Goal: Navigation & Orientation: Find specific page/section

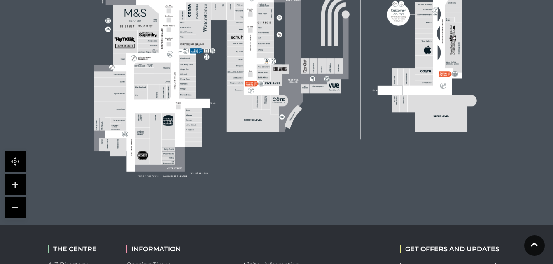
scroll to position [428, 0]
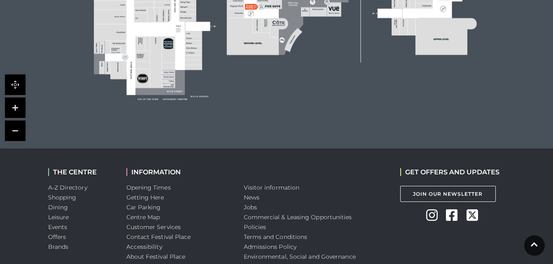
click at [16, 107] on link at bounding box center [15, 108] width 21 height 21
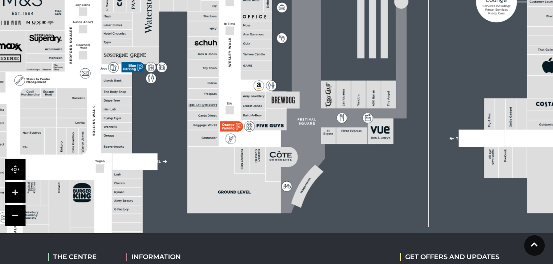
scroll to position [342, 0]
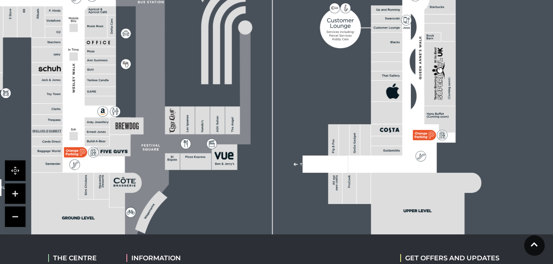
drag, startPoint x: 506, startPoint y: 193, endPoint x: 350, endPoint y: 217, distance: 158.0
click at [350, 217] on rect at bounding box center [121, 74] width 794 height 560
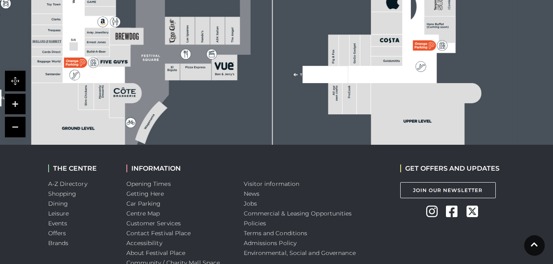
scroll to position [240, 0]
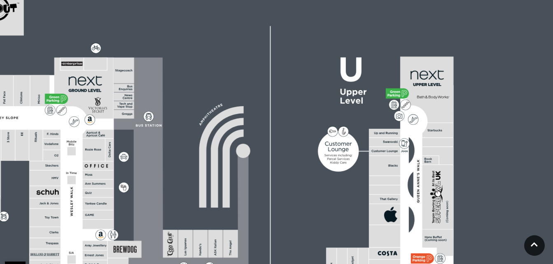
drag, startPoint x: 245, startPoint y: 127, endPoint x: 243, endPoint y: 149, distance: 22.3
click at [243, 149] on circle at bounding box center [243, 151] width 14 height 14
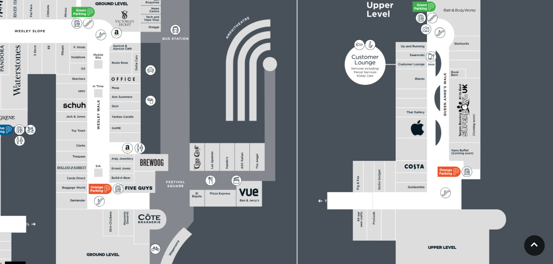
drag, startPoint x: 242, startPoint y: 152, endPoint x: 269, endPoint y: 65, distance: 90.9
click at [269, 65] on circle at bounding box center [270, 64] width 14 height 14
click at [253, 194] on icon at bounding box center [248, 193] width 19 height 8
click at [245, 191] on rect at bounding box center [249, 194] width 26 height 26
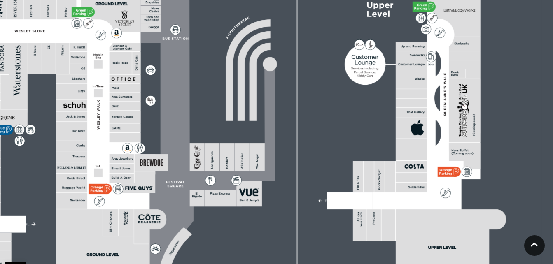
click at [245, 191] on rect at bounding box center [249, 194] width 26 height 26
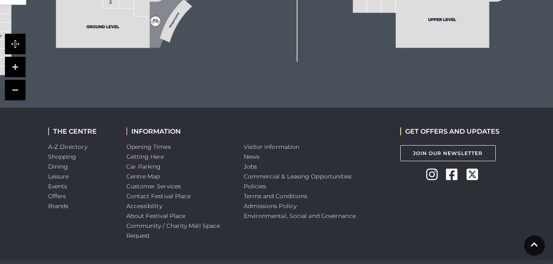
scroll to position [470, 0]
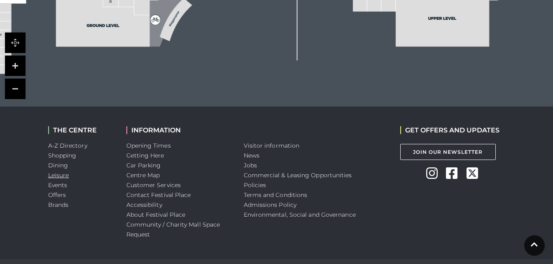
click at [56, 175] on link "Leisure" at bounding box center [58, 175] width 21 height 7
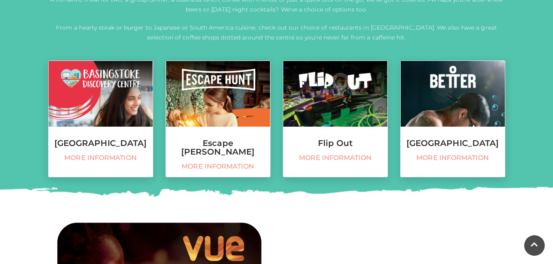
scroll to position [145, 0]
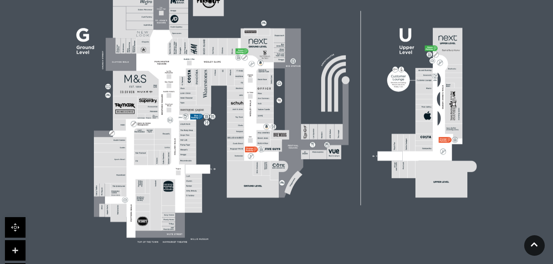
scroll to position [279, 0]
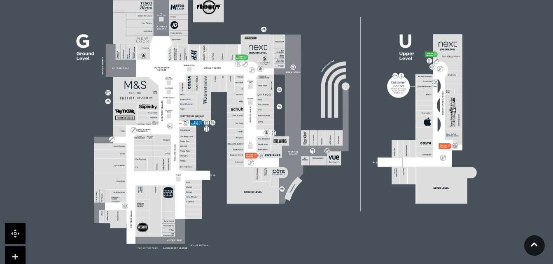
click at [14, 257] on link at bounding box center [15, 257] width 21 height 21
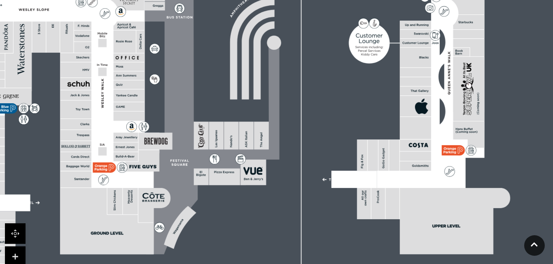
drag, startPoint x: 483, startPoint y: 122, endPoint x: 356, endPoint y: 99, distance: 129.3
click at [356, 99] on rect at bounding box center [150, 89] width 794 height 560
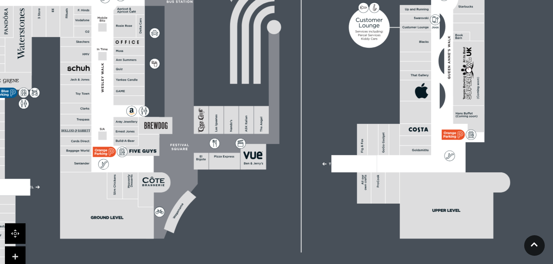
drag, startPoint x: 347, startPoint y: 112, endPoint x: 347, endPoint y: 96, distance: 15.6
click at [347, 96] on rect at bounding box center [150, 74] width 794 height 560
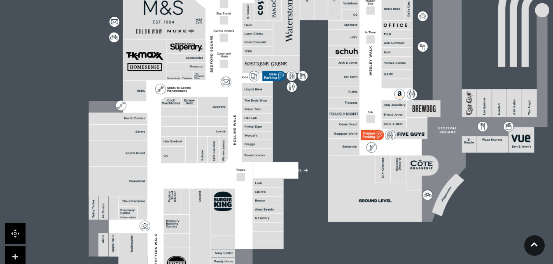
drag, startPoint x: 244, startPoint y: 206, endPoint x: 512, endPoint y: 189, distance: 268.5
click at [512, 189] on rect at bounding box center [418, 57] width 794 height 560
click at [534, 242] on icon at bounding box center [534, 242] width 7 height 8
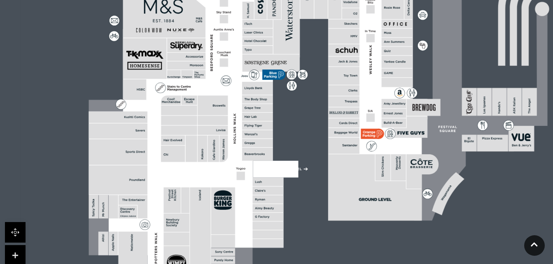
scroll to position [318, 0]
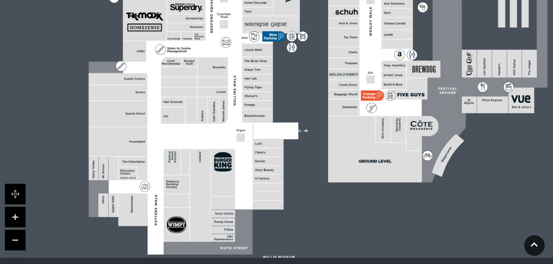
click at [367, 98] on icon at bounding box center [367, 98] width 1 height 2
click at [368, 98] on rect at bounding box center [370, 96] width 18 height 10
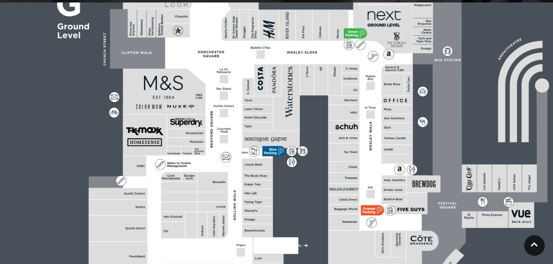
scroll to position [187, 0]
